Goal: Check status: Check status

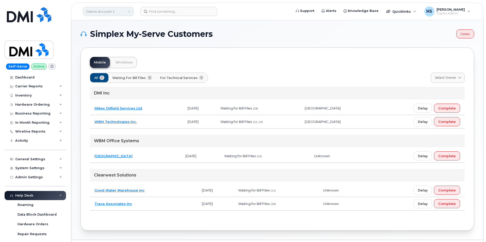
click at [113, 13] on link "Demo Account 1" at bounding box center [108, 11] width 51 height 9
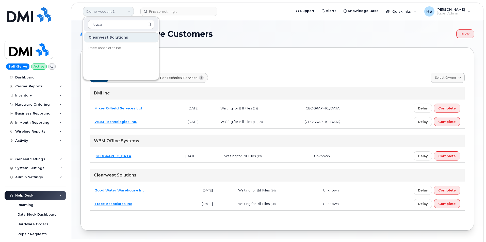
type input "trace"
click at [107, 48] on span "Trace Associates Inc" at bounding box center [104, 47] width 33 height 5
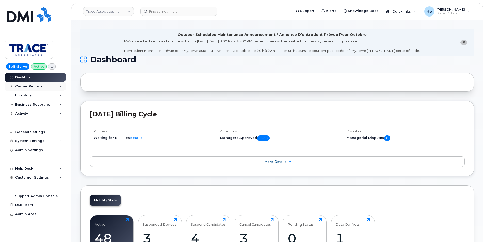
click at [31, 85] on div "Carrier Reports" at bounding box center [28, 86] width 27 height 4
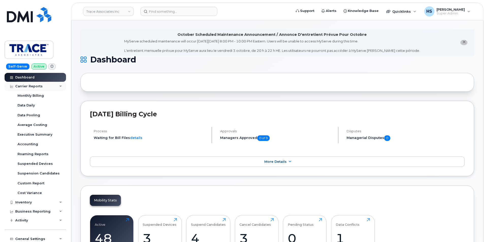
click at [34, 87] on div "Carrier Reports" at bounding box center [28, 86] width 27 height 4
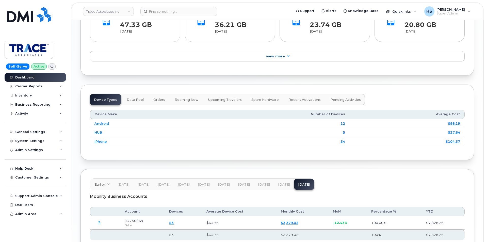
scroll to position [638, 0]
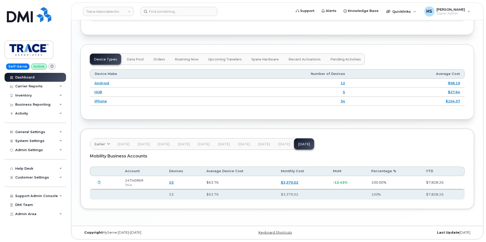
click at [281, 144] on span "[DATE]" at bounding box center [284, 144] width 12 height 4
click at [303, 144] on span "Aug 25" at bounding box center [304, 144] width 12 height 4
click at [280, 144] on span "Jul 25" at bounding box center [284, 144] width 12 height 4
click at [298, 145] on span "Aug 25" at bounding box center [304, 144] width 12 height 4
click at [281, 143] on span "Jul 25" at bounding box center [284, 144] width 12 height 4
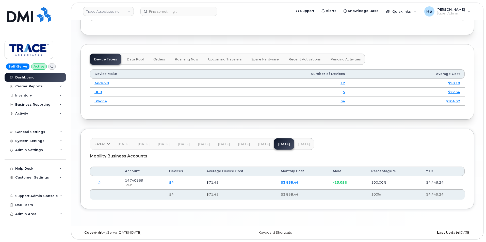
click at [265, 144] on span "Jun 25" at bounding box center [264, 144] width 12 height 4
click at [280, 144] on span "Jul 25" at bounding box center [284, 144] width 12 height 4
click at [301, 145] on span "[DATE]" at bounding box center [304, 144] width 12 height 4
click at [94, 13] on link "Trace Associates Inc" at bounding box center [108, 11] width 51 height 9
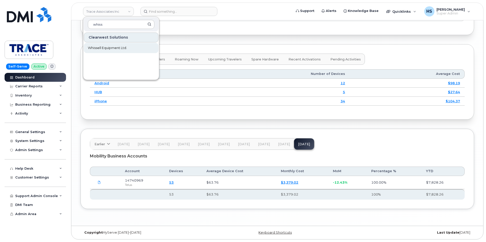
type input "whiss"
click at [98, 48] on span "Whissell Equipment Ltd." at bounding box center [107, 47] width 39 height 5
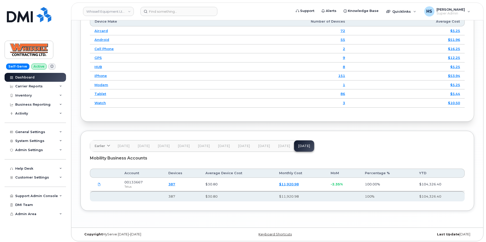
scroll to position [667, 0]
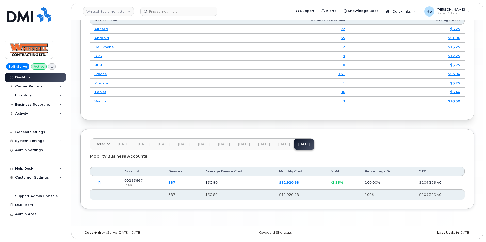
click at [278, 143] on span "[DATE]" at bounding box center [284, 144] width 12 height 4
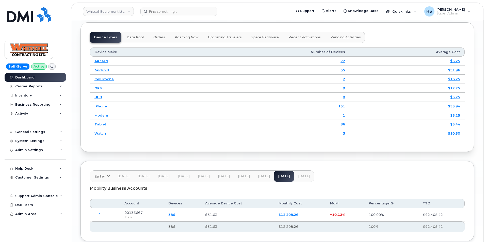
scroll to position [699, 0]
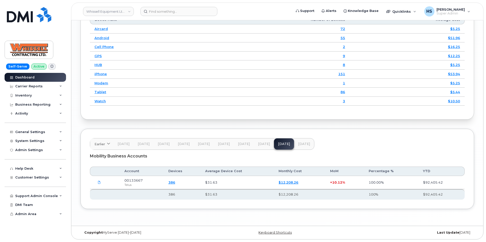
click at [262, 145] on span "[DATE]" at bounding box center [264, 144] width 12 height 4
click at [282, 141] on button "Aug 25" at bounding box center [284, 143] width 20 height 11
click at [115, 9] on link "Whissell Equipment Ltd." at bounding box center [108, 11] width 51 height 9
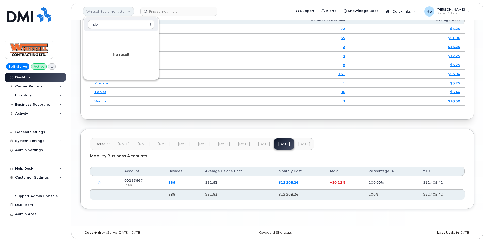
type input "p"
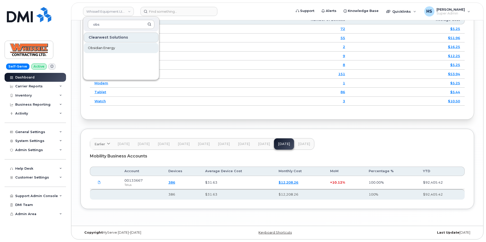
type input "obs"
click at [110, 46] on span "Obsidian Energy" at bounding box center [101, 47] width 27 height 5
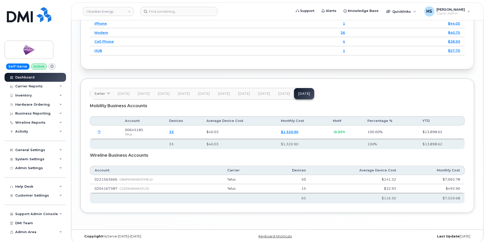
scroll to position [723, 0]
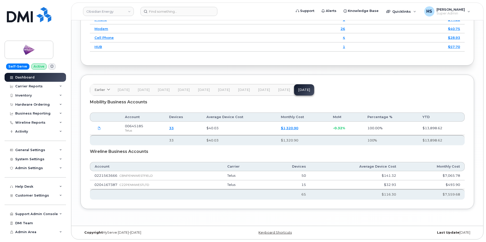
click at [277, 87] on button "Aug 25" at bounding box center [284, 89] width 20 height 11
click at [259, 89] on span "Jul 25" at bounding box center [264, 90] width 12 height 4
click at [278, 89] on span "[DATE]" at bounding box center [284, 90] width 12 height 4
click at [127, 10] on link "Obsidian Energy" at bounding box center [108, 11] width 51 height 9
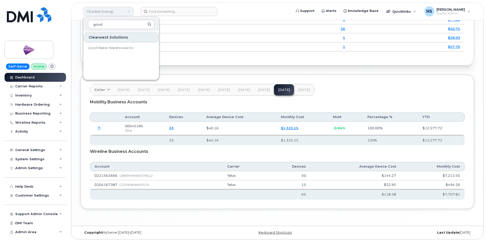
type input "good"
click at [121, 47] on span "Good Water Warehouse Inc" at bounding box center [111, 47] width 46 height 5
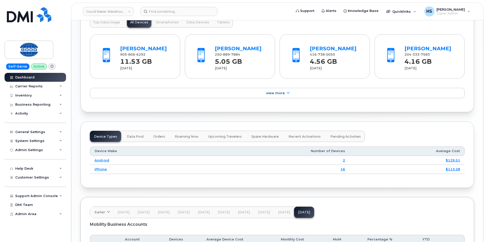
scroll to position [629, 0]
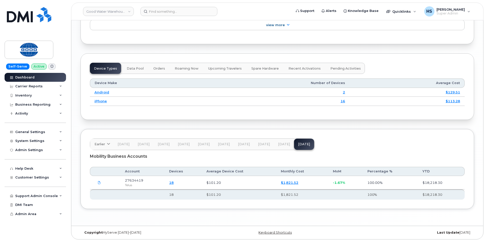
click at [283, 144] on span "[DATE]" at bounding box center [284, 144] width 12 height 4
click at [298, 143] on span "[DATE]" at bounding box center [304, 144] width 12 height 4
click at [115, 12] on link "Good Water Warehouse Inc" at bounding box center [108, 11] width 51 height 9
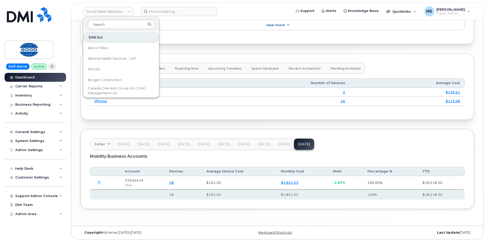
click at [109, 24] on input at bounding box center [121, 24] width 66 height 9
type input "avmax"
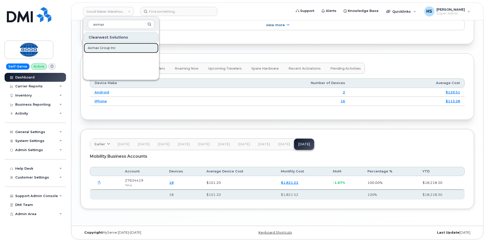
click at [109, 47] on span "Avmax Group Inc" at bounding box center [102, 47] width 28 height 5
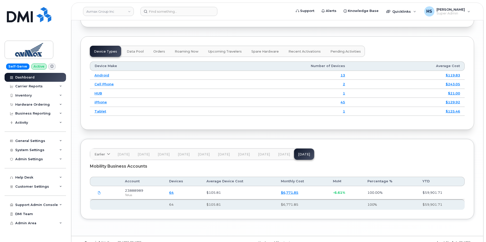
scroll to position [656, 0]
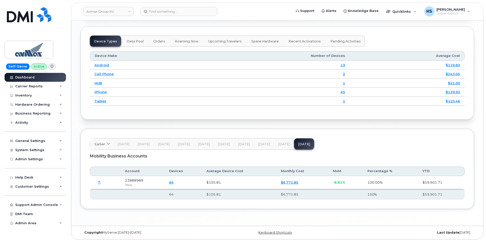
drag, startPoint x: 290, startPoint y: 143, endPoint x: 282, endPoint y: 143, distance: 8.6
click at [289, 143] on button "[DATE]" at bounding box center [284, 143] width 20 height 11
click at [340, 149] on header "Earlier [DATE] October September August July June May April March February Janu…" at bounding box center [277, 144] width 374 height 12
click at [96, 12] on link "Avmax Group Inc" at bounding box center [108, 11] width 51 height 9
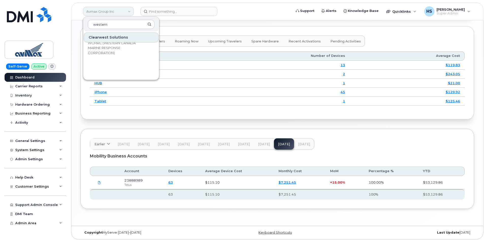
type input "western"
click at [100, 44] on span "WCMRC (WESTERN CANADA MARINE RESPONSE CORPORATION)" at bounding box center [117, 48] width 58 height 15
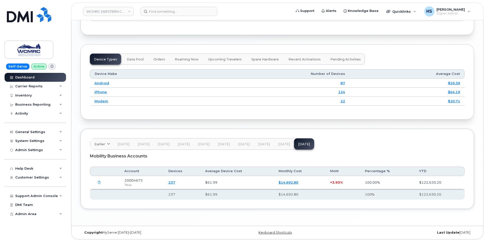
scroll to position [645, 0]
click at [261, 143] on span "[DATE]" at bounding box center [264, 144] width 12 height 4
click at [283, 145] on span "[DATE]" at bounding box center [284, 144] width 12 height 4
click at [298, 144] on span "[DATE]" at bounding box center [304, 144] width 12 height 4
click at [280, 145] on span "[DATE]" at bounding box center [284, 144] width 12 height 4
